Goal: Information Seeking & Learning: Learn about a topic

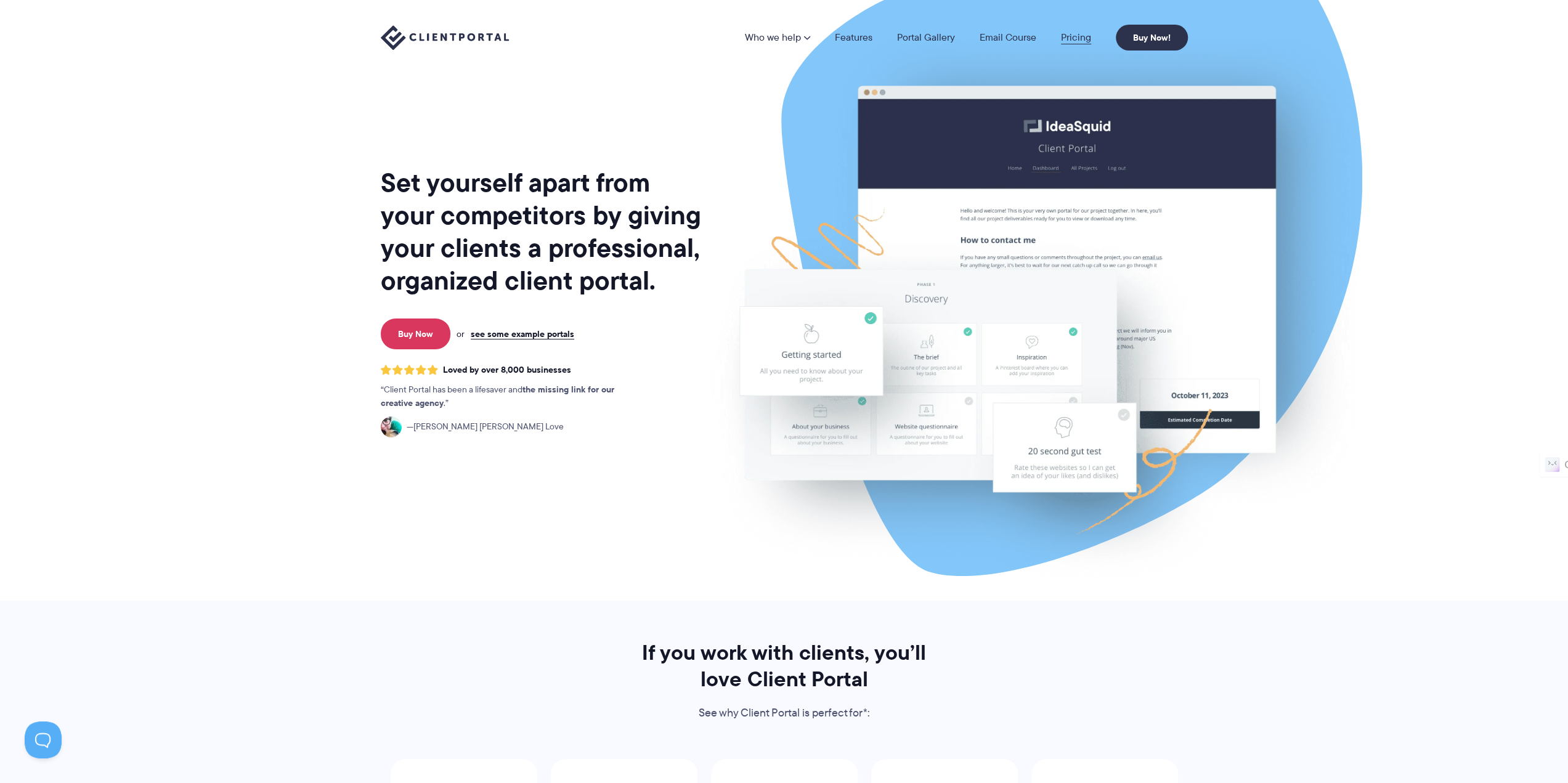
click at [1074, 41] on link "Pricing" at bounding box center [1075, 37] width 30 height 10
click at [1073, 34] on link "Pricing" at bounding box center [1075, 37] width 30 height 10
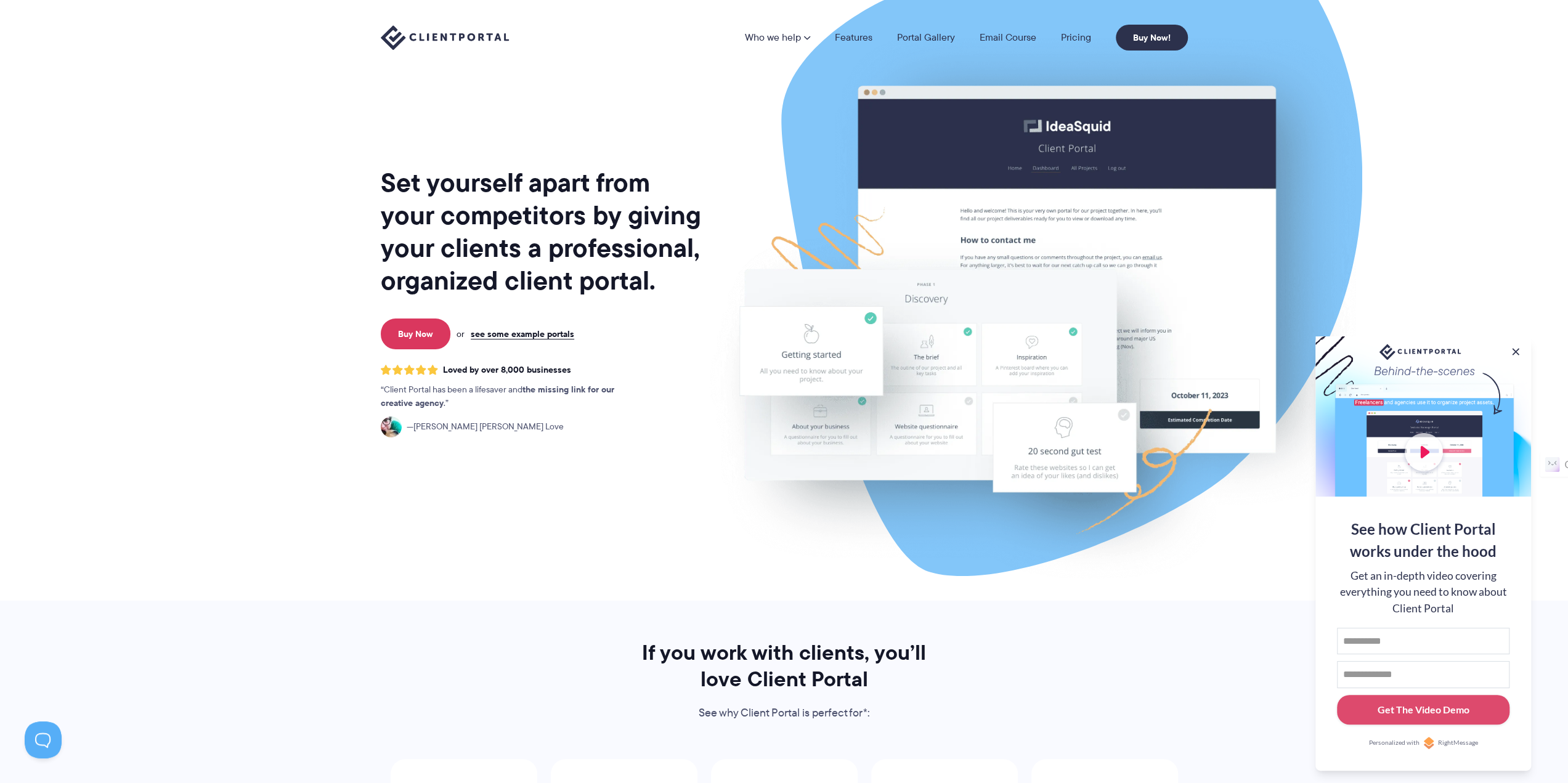
click at [1511, 345] on button at bounding box center [1515, 351] width 12 height 12
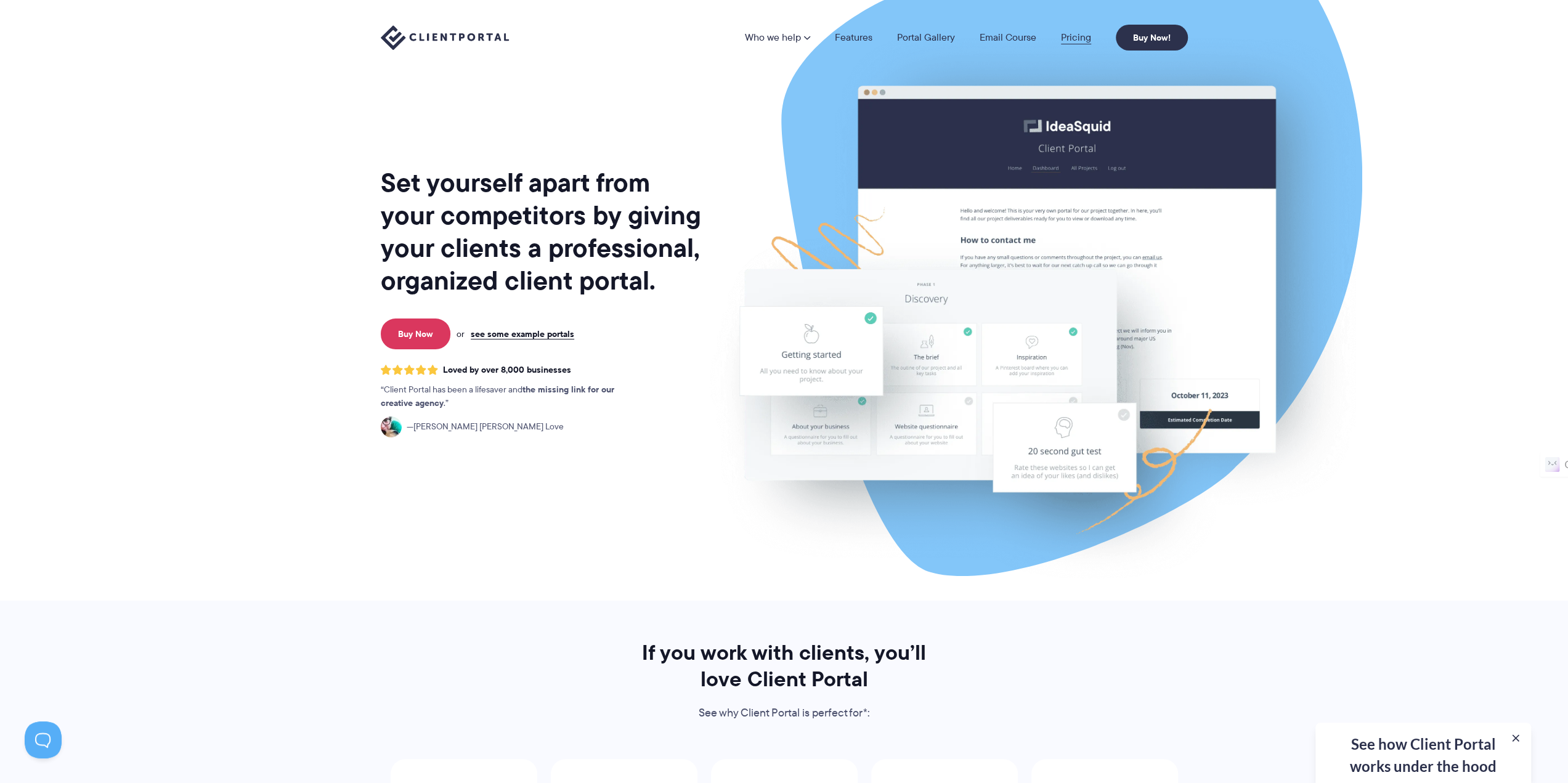
click at [1070, 40] on link "Pricing" at bounding box center [1075, 37] width 30 height 10
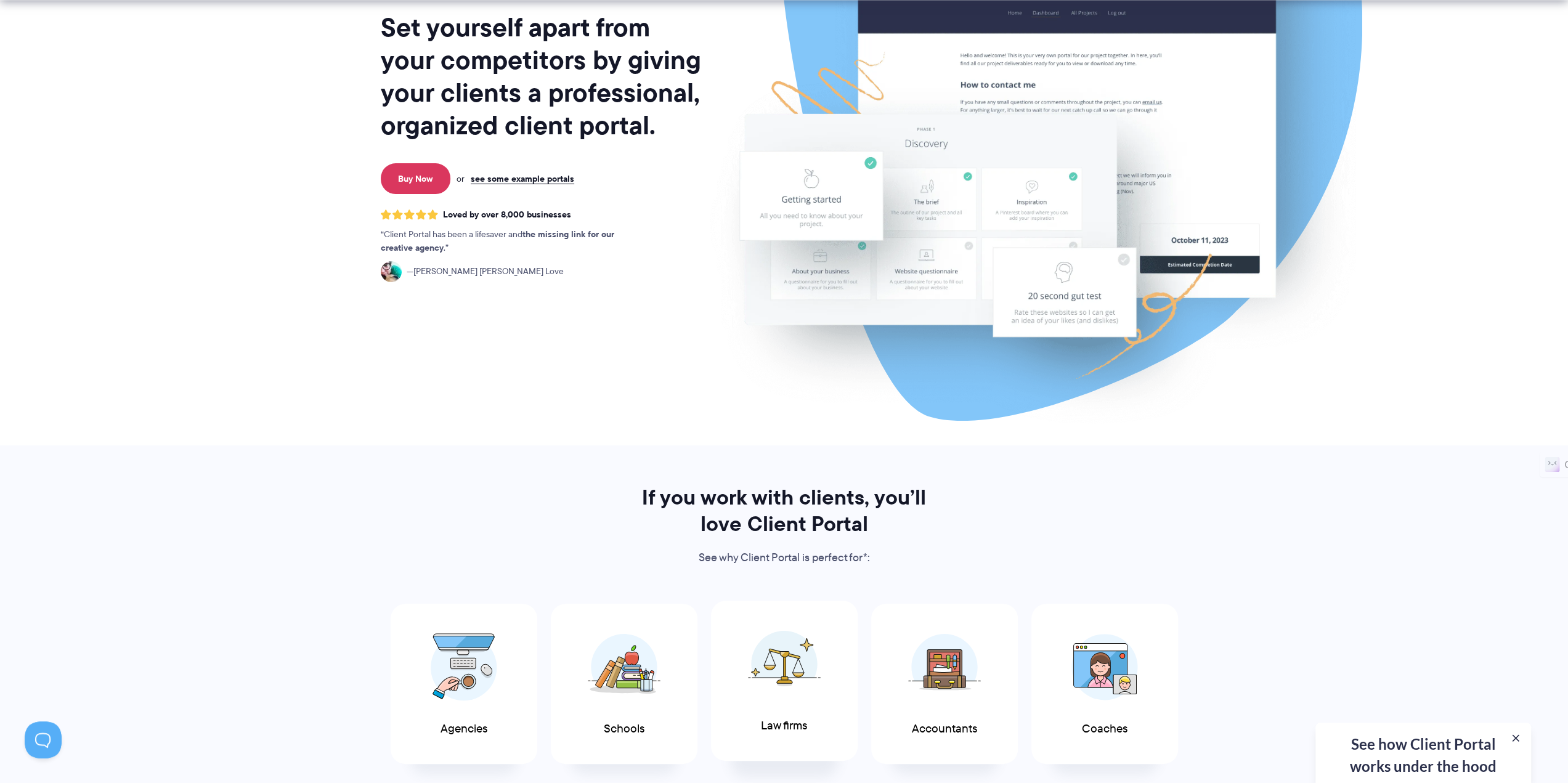
scroll to position [308, 0]
